Goal: Information Seeking & Learning: Find specific fact

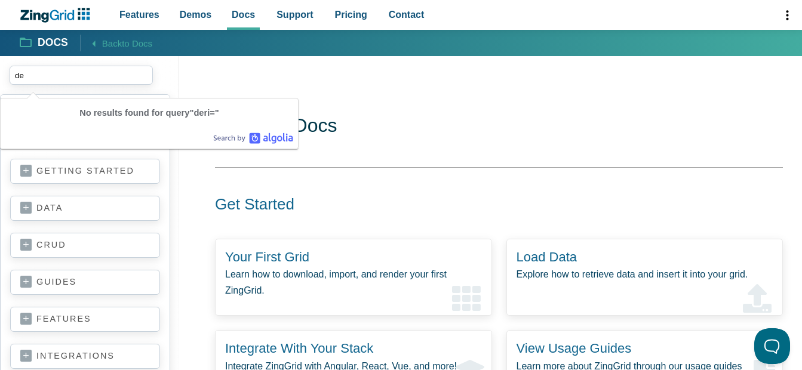
type input "d"
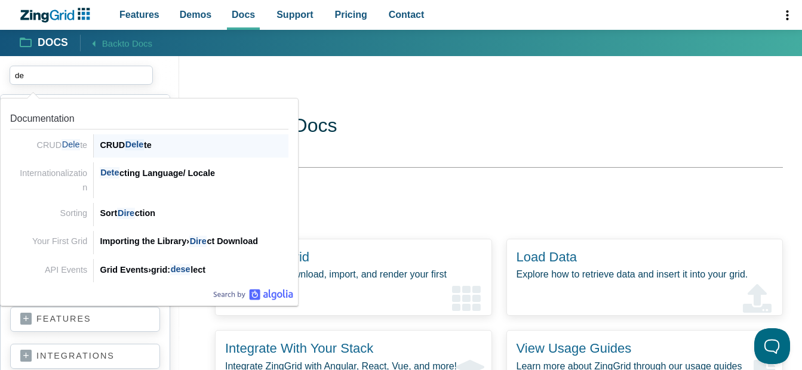
type input "d"
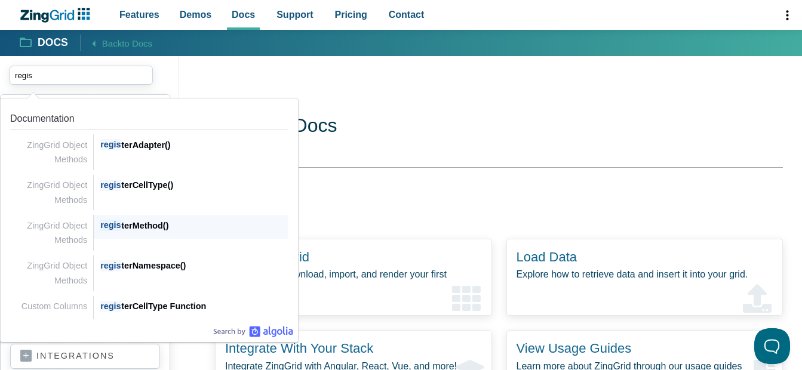
click at [144, 219] on div "regis terMethod()" at bounding box center [194, 226] width 189 height 14
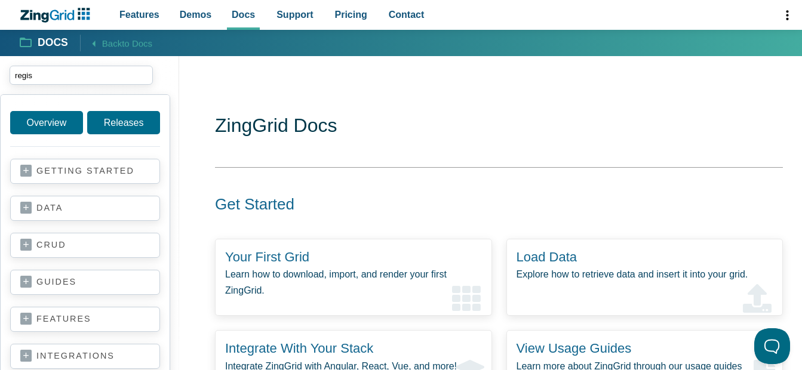
type input "regis"
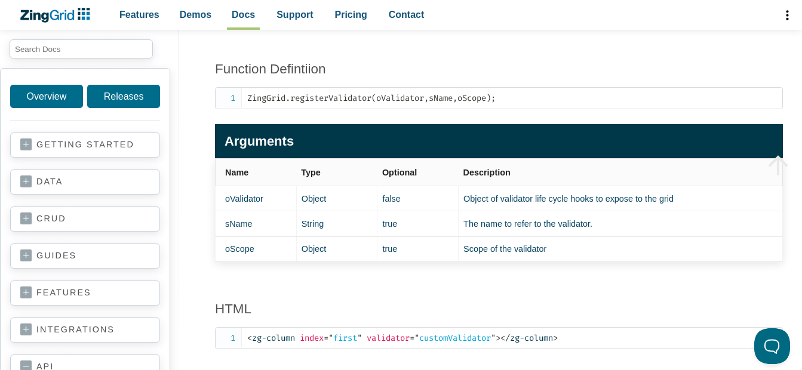
scroll to position [8195, 0]
